Goal: Register for event/course

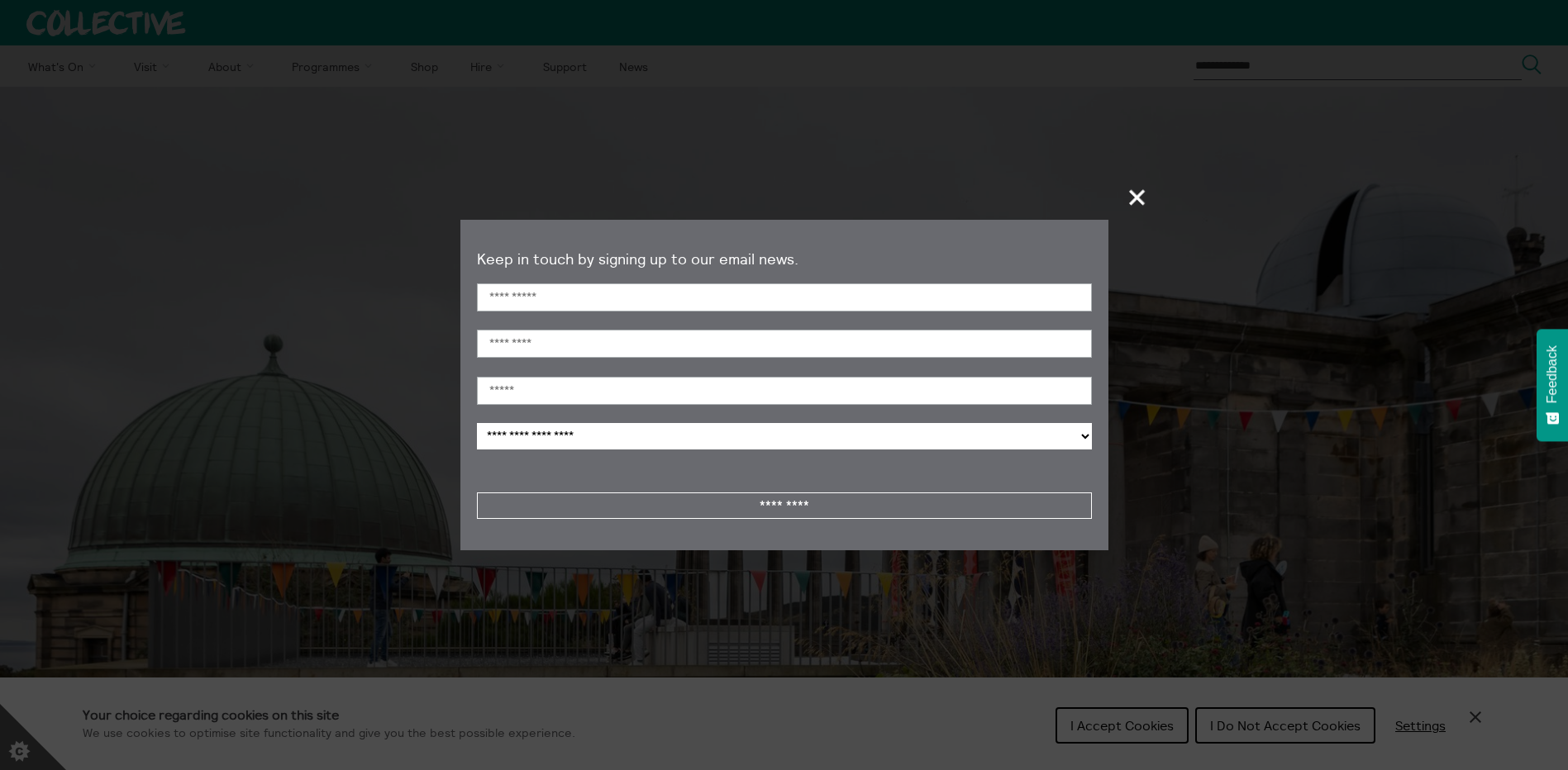
click at [1137, 203] on span "+" at bounding box center [1138, 197] width 49 height 49
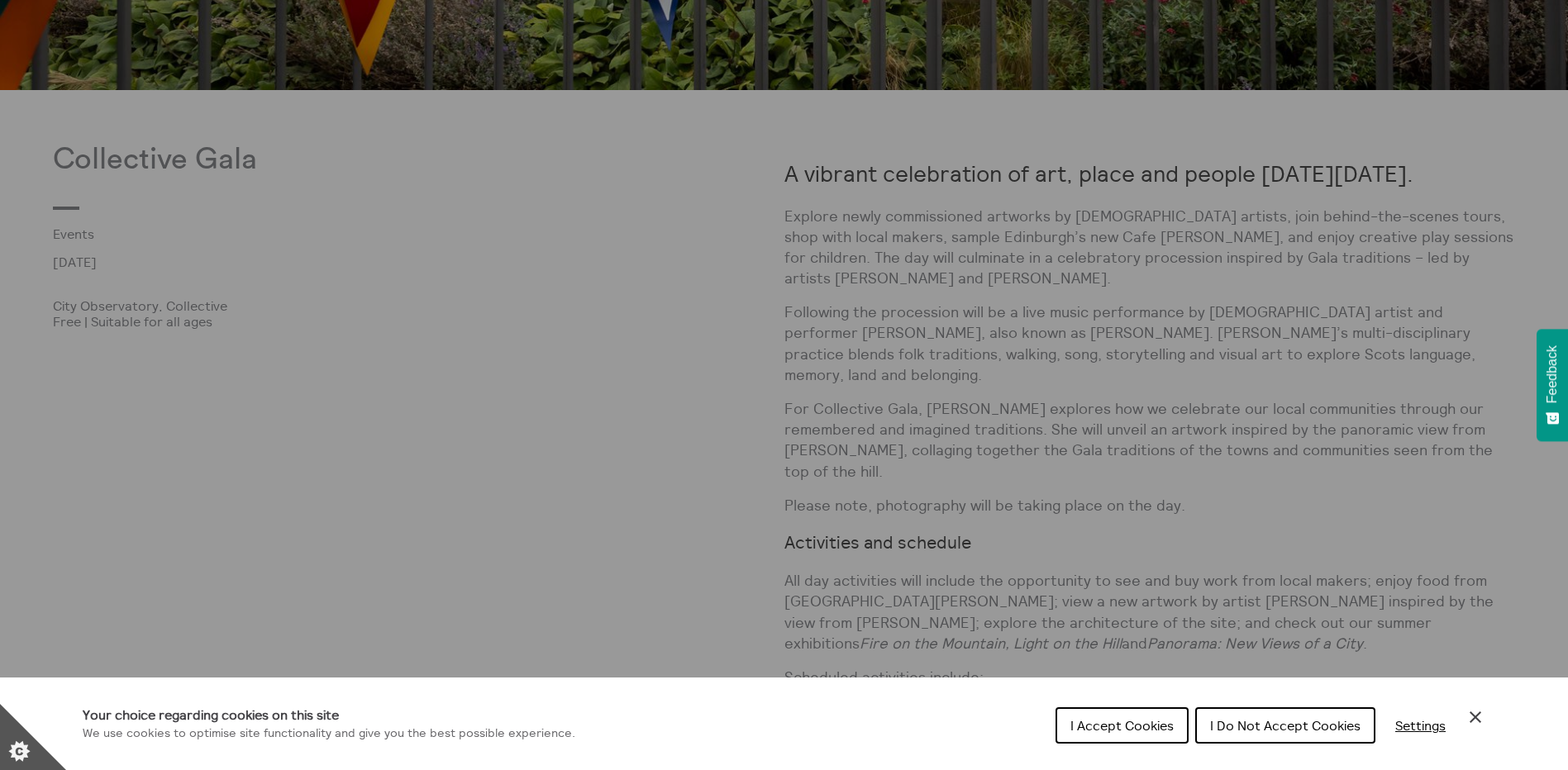
scroll to position [1075, 0]
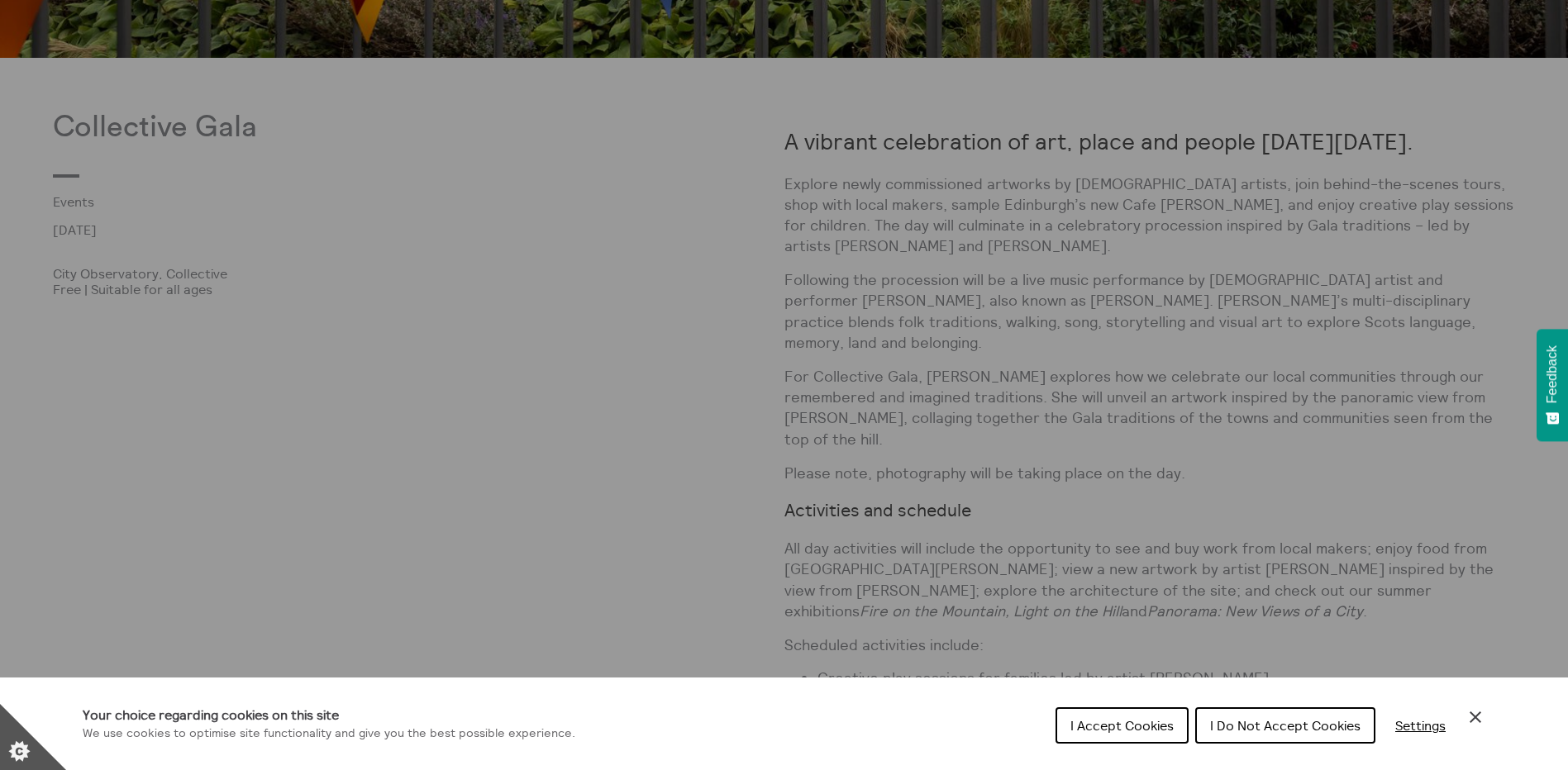
click at [1111, 744] on div "I Accept Cookies I Do Not Accept Cookies Settings" at bounding box center [1271, 731] width 430 height 53
click at [1111, 738] on button "I Accept Cookies" at bounding box center [1122, 726] width 133 height 37
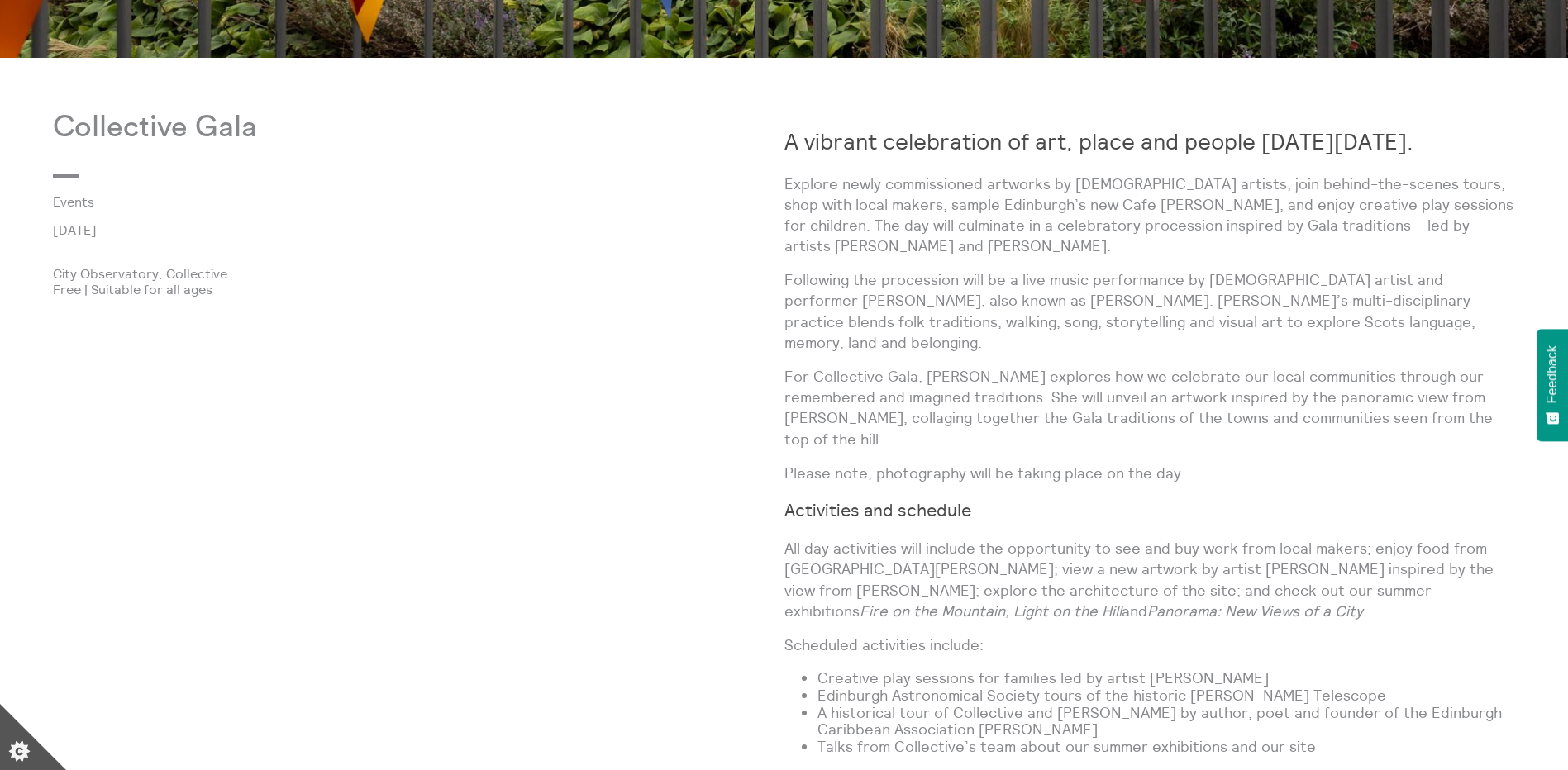
click at [656, 429] on div "Collective Gala Events [DATE] City Observatory, Collective Free | Suitable for …" at bounding box center [418, 550] width 731 height 880
click at [412, 258] on p at bounding box center [252, 260] width 397 height 13
click at [276, 340] on div "Collective Gala Events [DATE] City Observatory, Collective Free | Suitable for …" at bounding box center [418, 550] width 731 height 880
click at [344, 375] on div "Collective Gala Events [DATE] City Observatory, Collective Free | Suitable for …" at bounding box center [418, 550] width 731 height 880
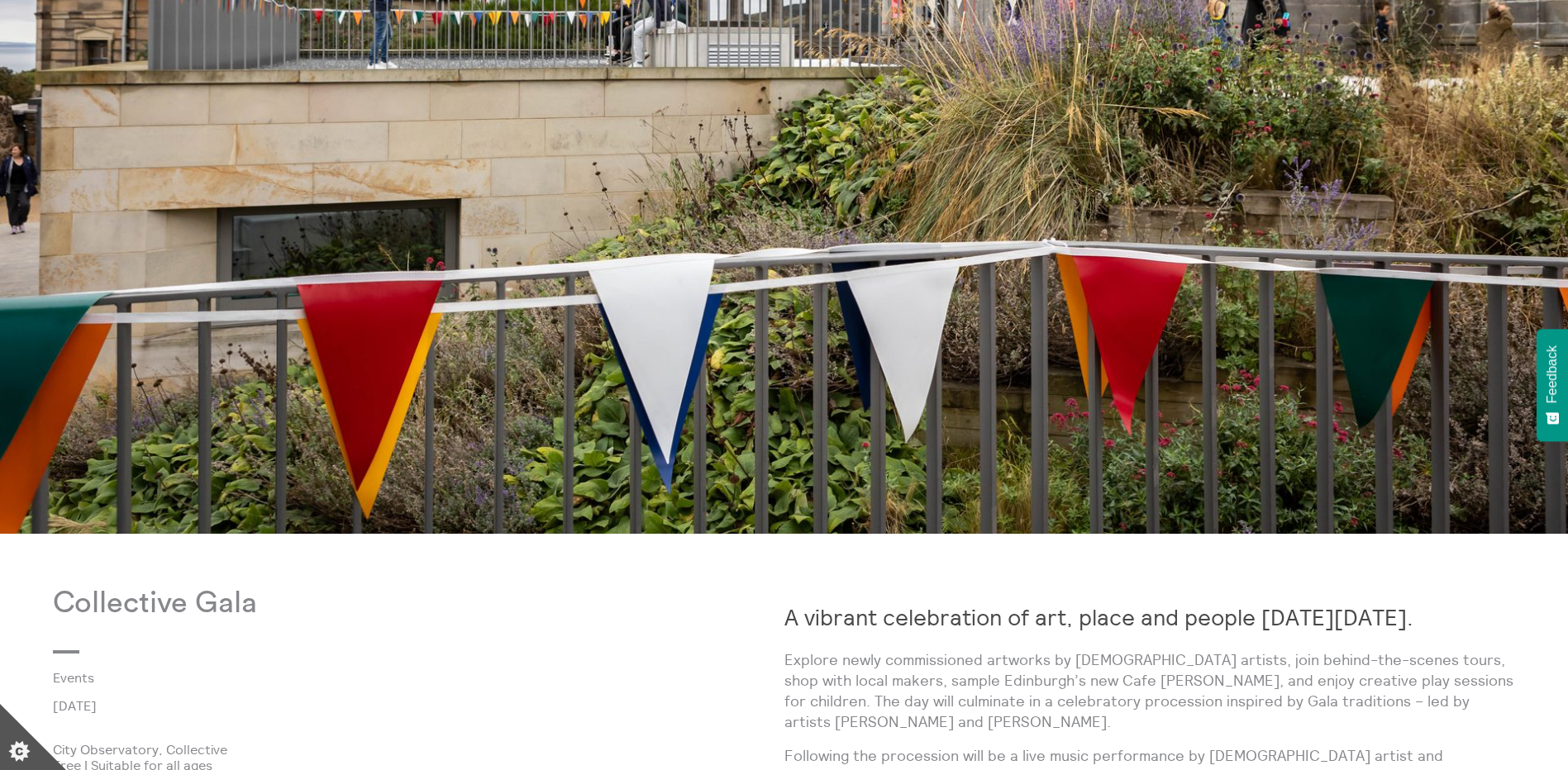
scroll to position [909, 0]
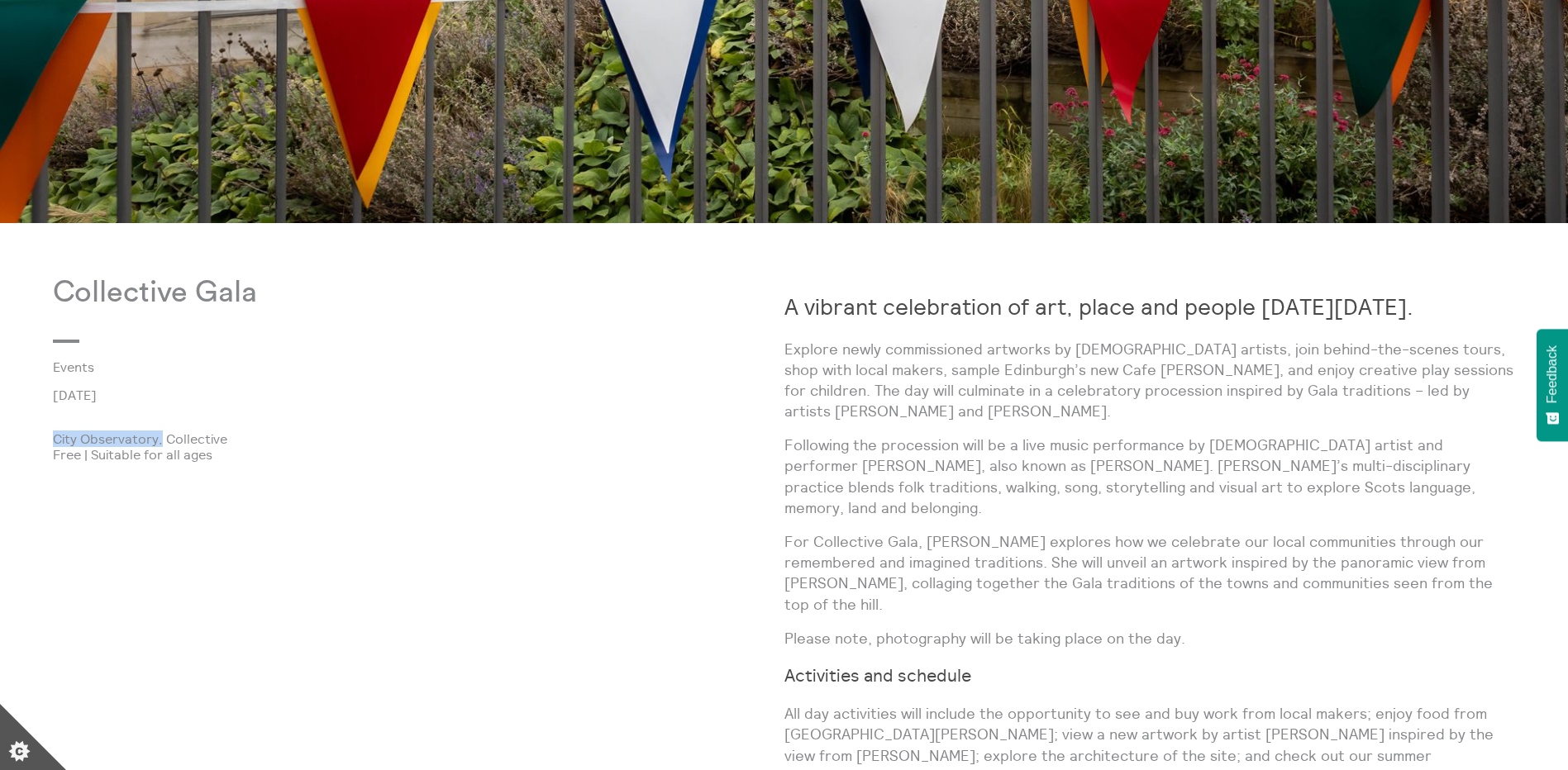
drag, startPoint x: 54, startPoint y: 442, endPoint x: 160, endPoint y: 435, distance: 106.2
click at [160, 435] on p "City Observatory, Collective" at bounding box center [418, 439] width 731 height 15
drag, startPoint x: 160, startPoint y: 435, endPoint x: 120, endPoint y: 446, distance: 41.5
copy p "[GEOGRAPHIC_DATA],"
click at [376, 436] on p "City Observatory, Collective" at bounding box center [418, 439] width 731 height 15
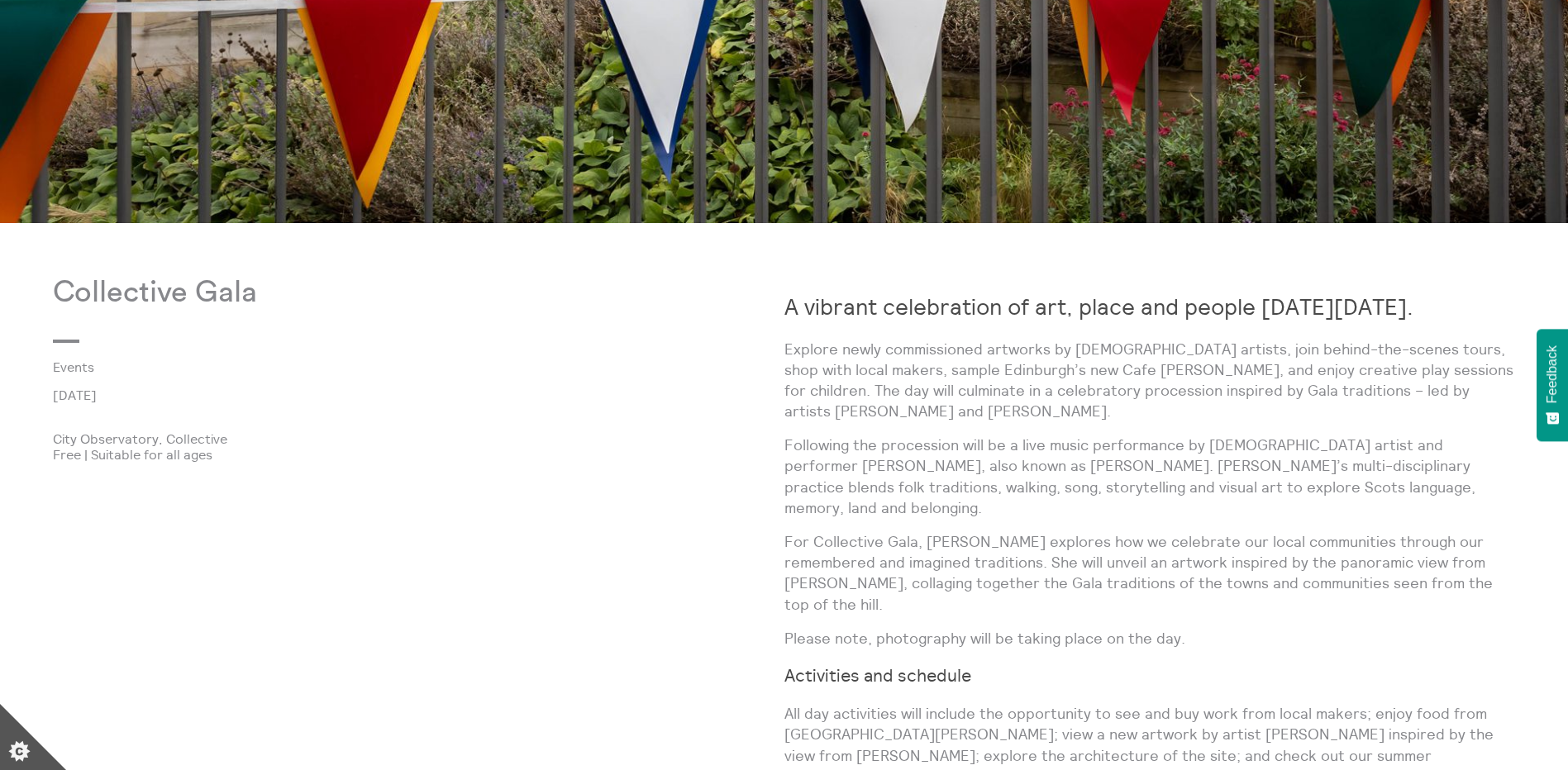
drag, startPoint x: 355, startPoint y: 476, endPoint x: 468, endPoint y: 292, distance: 215.9
click at [442, 334] on div "Collective Gala Events [DATE] City Observatory, Collective Free | Suitable for …" at bounding box center [418, 716] width 731 height 880
click at [202, 532] on div "Collective Gala Events [DATE] City Observatory, Collective Free | Suitable for …" at bounding box center [418, 716] width 731 height 880
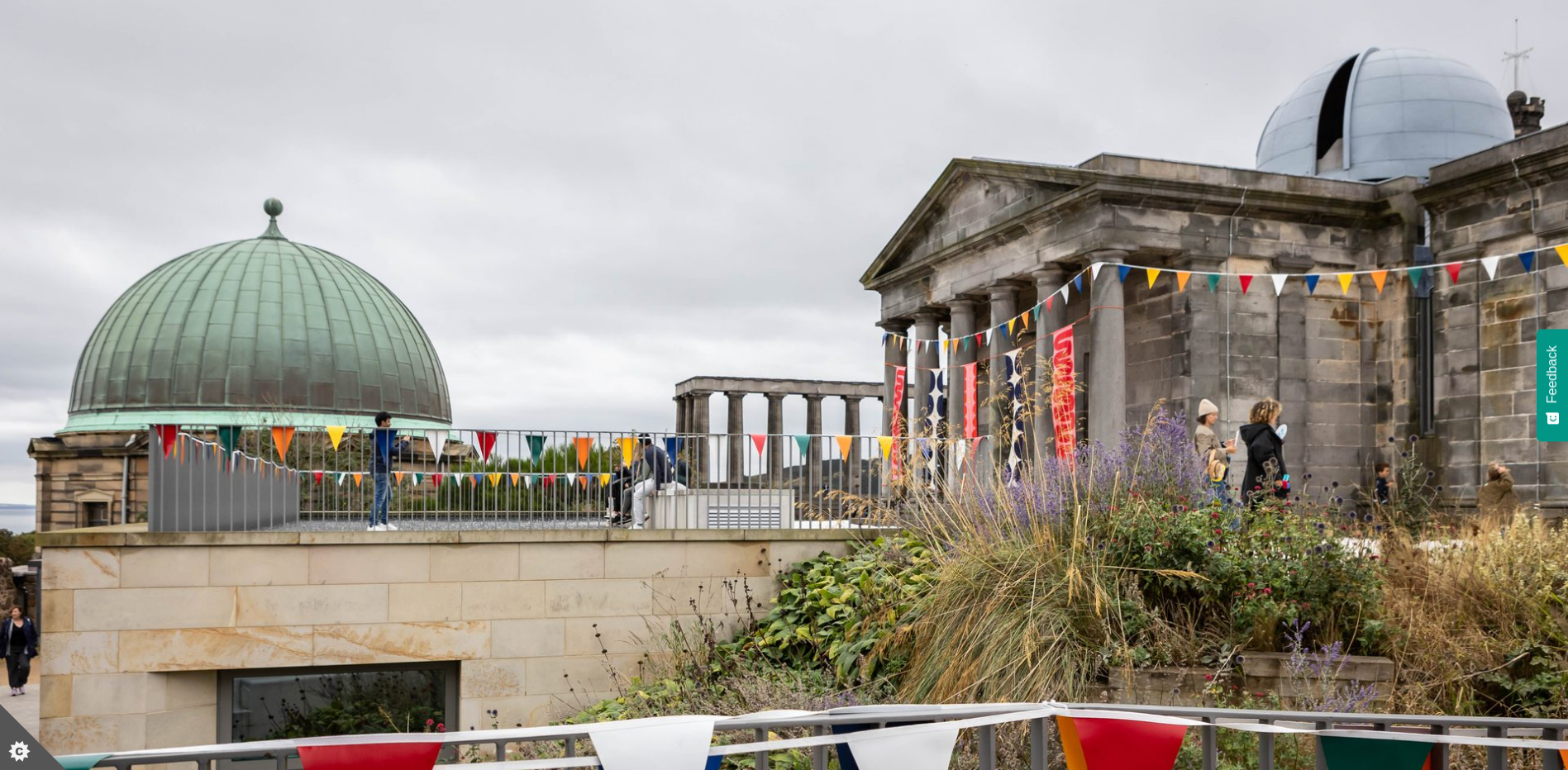
scroll to position [1, 0]
